Goal: Information Seeking & Learning: Learn about a topic

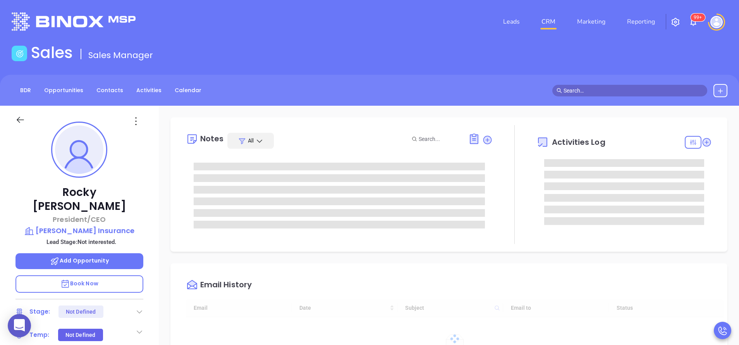
type input "[DATE]"
type input "[PERSON_NAME]"
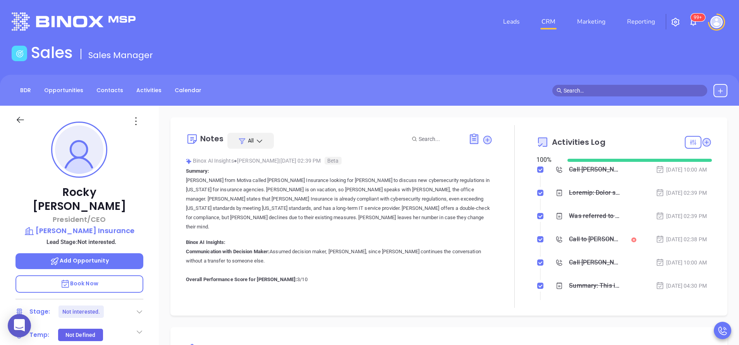
click at [581, 242] on div "Call to [PERSON_NAME]" at bounding box center [594, 240] width 51 height 12
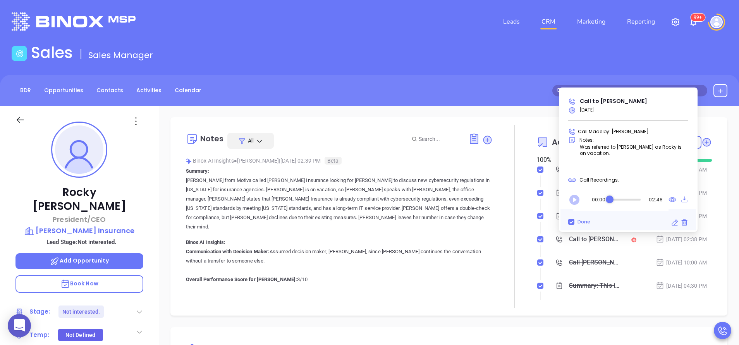
click at [578, 198] on icon "Play" at bounding box center [575, 200] width 10 height 10
click at [673, 201] on icon at bounding box center [672, 199] width 7 height 5
click at [577, 203] on icon "Pause" at bounding box center [575, 200] width 10 height 10
click at [575, 201] on icon "Pause" at bounding box center [575, 200] width 10 height 10
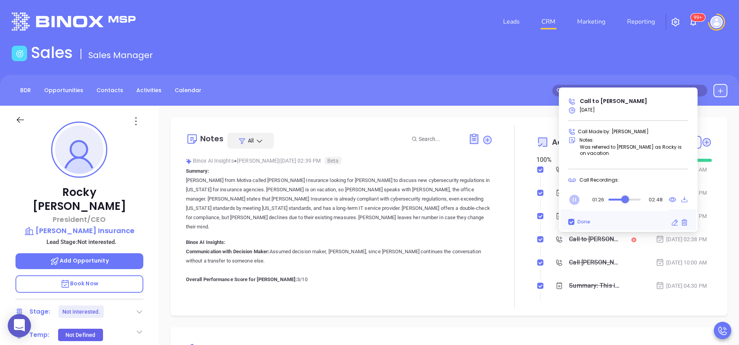
click at [575, 198] on icon "Pause" at bounding box center [575, 200] width 10 height 10
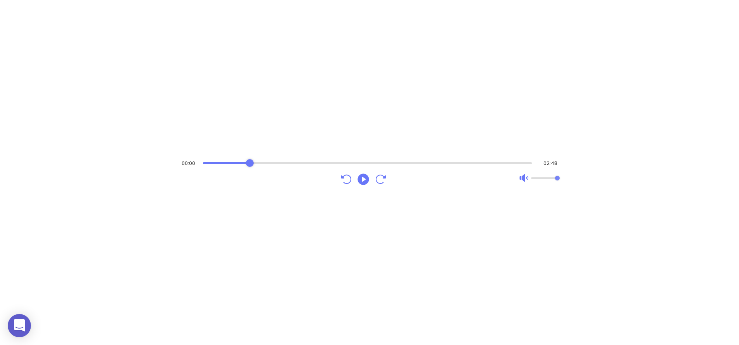
click at [250, 163] on div "Audio progress control" at bounding box center [367, 163] width 329 height 2
click at [362, 177] on icon "Play" at bounding box center [363, 179] width 11 height 11
click at [363, 176] on icon "Pause" at bounding box center [363, 179] width 11 height 11
click at [424, 161] on div "Audio progress control" at bounding box center [367, 164] width 329 height 8
click at [438, 162] on div "Audio progress control" at bounding box center [366, 163] width 331 height 2
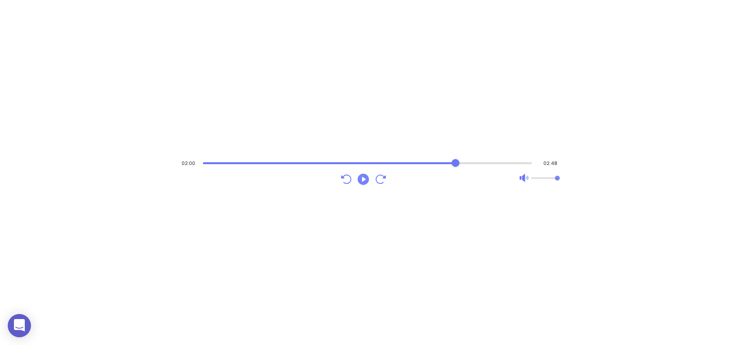
click at [456, 163] on div "Audio progress control" at bounding box center [367, 163] width 329 height 2
click at [468, 166] on div "Audio progress control" at bounding box center [367, 164] width 329 height 8
click at [480, 162] on div "Audio progress control" at bounding box center [366, 163] width 331 height 2
click at [467, 165] on div "Audio progress control" at bounding box center [367, 164] width 329 height 8
click at [456, 164] on div "Audio progress control" at bounding box center [366, 164] width 331 height 8
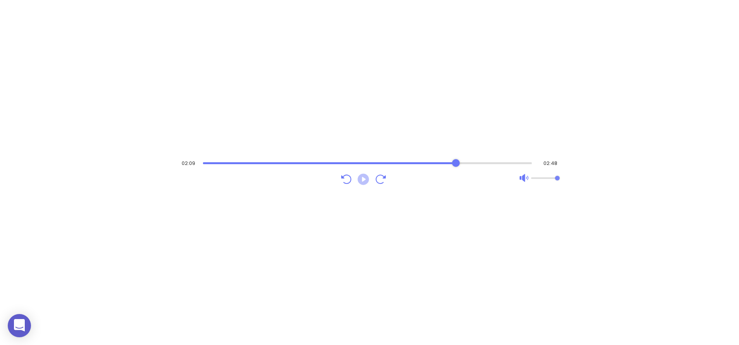
click at [367, 182] on icon "Play" at bounding box center [363, 179] width 11 height 11
click at [434, 161] on div "Audio progress control" at bounding box center [366, 164] width 332 height 8
click at [417, 165] on div "Audio progress control" at bounding box center [366, 164] width 331 height 8
click at [400, 164] on div "Audio progress control" at bounding box center [366, 163] width 332 height 2
click at [379, 164] on div "Audio progress control" at bounding box center [367, 164] width 331 height 8
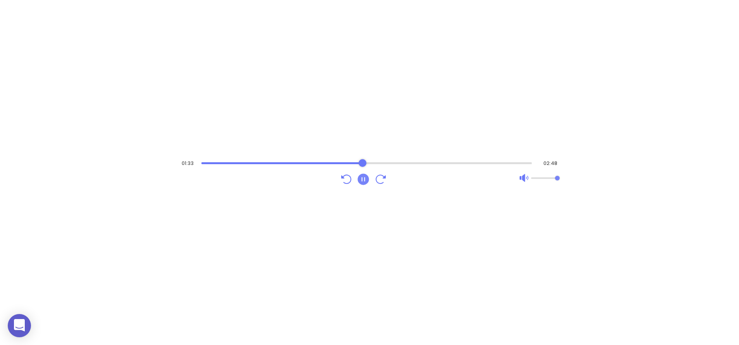
click at [363, 165] on div "Audio progress control" at bounding box center [366, 164] width 331 height 8
click at [352, 164] on div "Audio progress control" at bounding box center [366, 163] width 331 height 2
click at [367, 181] on icon "Pause" at bounding box center [363, 179] width 11 height 11
click at [367, 184] on icon "Play" at bounding box center [363, 179] width 14 height 14
click at [413, 165] on div "Audio progress control" at bounding box center [366, 164] width 331 height 8
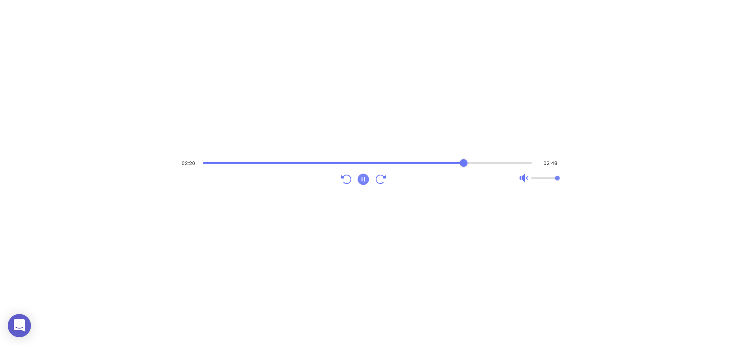
click at [464, 165] on div "Audio progress control" at bounding box center [367, 164] width 329 height 8
click at [450, 162] on div "Audio progress control" at bounding box center [366, 164] width 331 height 8
click at [444, 162] on div "Audio progress control" at bounding box center [367, 163] width 329 height 2
click at [434, 164] on div "Audio progress control" at bounding box center [367, 163] width 329 height 2
click at [364, 177] on icon "Pause" at bounding box center [363, 179] width 11 height 11
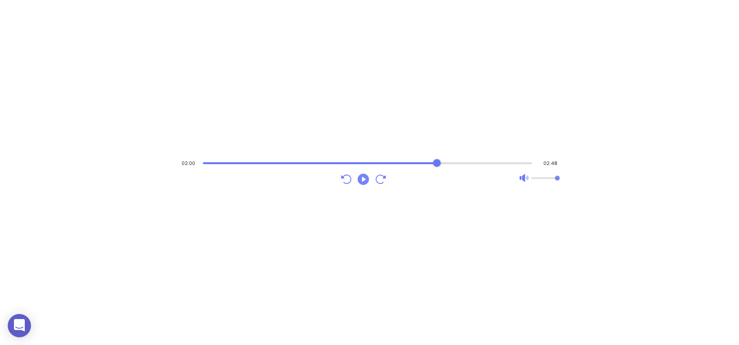
click at [370, 177] on icon "Play" at bounding box center [363, 179] width 14 height 14
click at [364, 179] on icon "Pause" at bounding box center [363, 179] width 11 height 11
click at [443, 164] on div "Audio progress control" at bounding box center [366, 163] width 332 height 2
click at [362, 179] on icon "Play" at bounding box center [363, 179] width 11 height 11
